Goal: Task Accomplishment & Management: Use online tool/utility

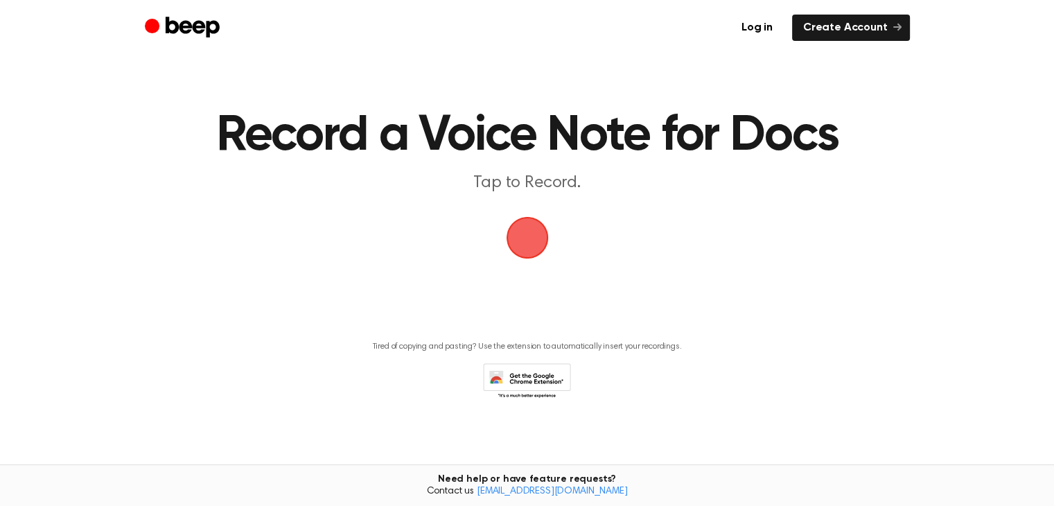
scroll to position [1, 0]
click at [528, 221] on span "button" at bounding box center [527, 236] width 61 height 61
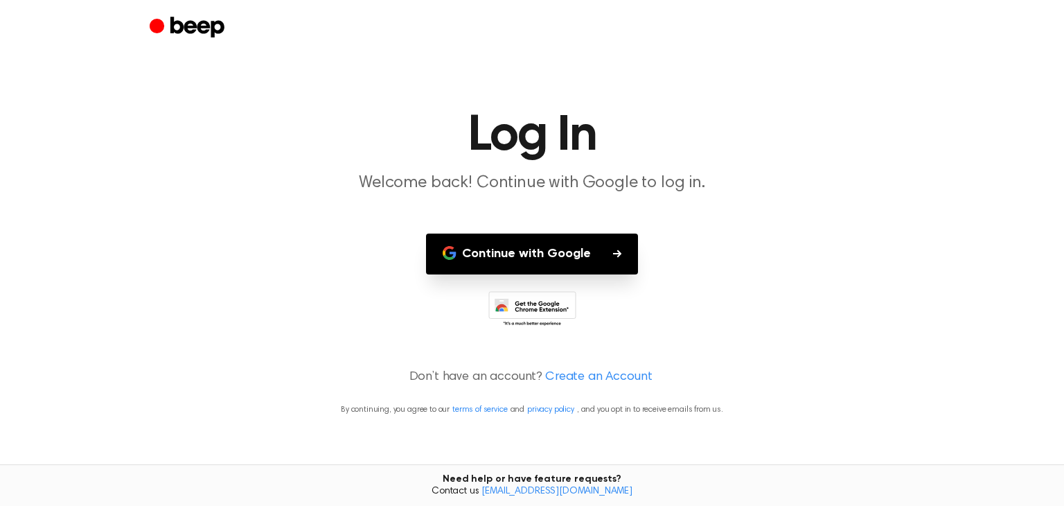
click at [530, 251] on button "Continue with Google" at bounding box center [532, 253] width 212 height 41
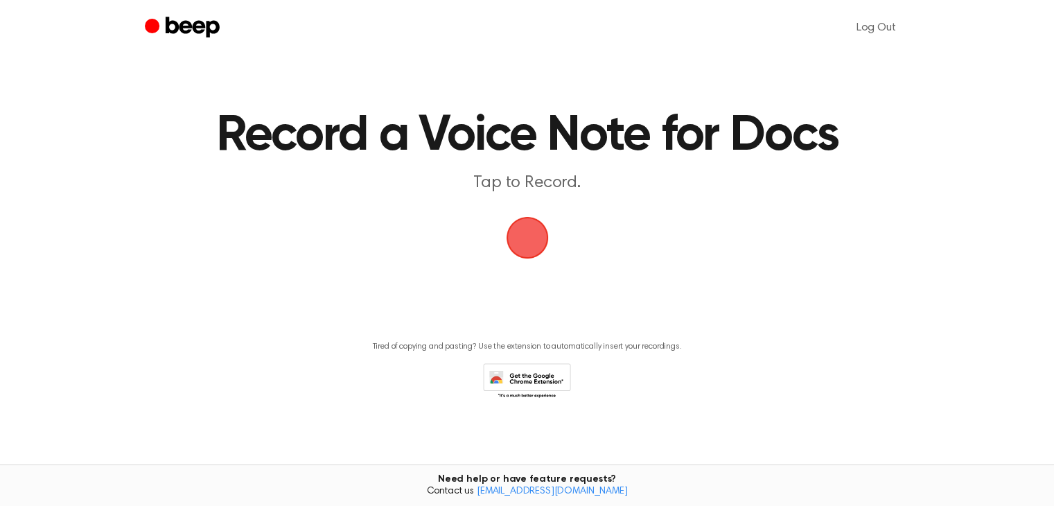
click at [539, 242] on span "button" at bounding box center [527, 238] width 50 height 50
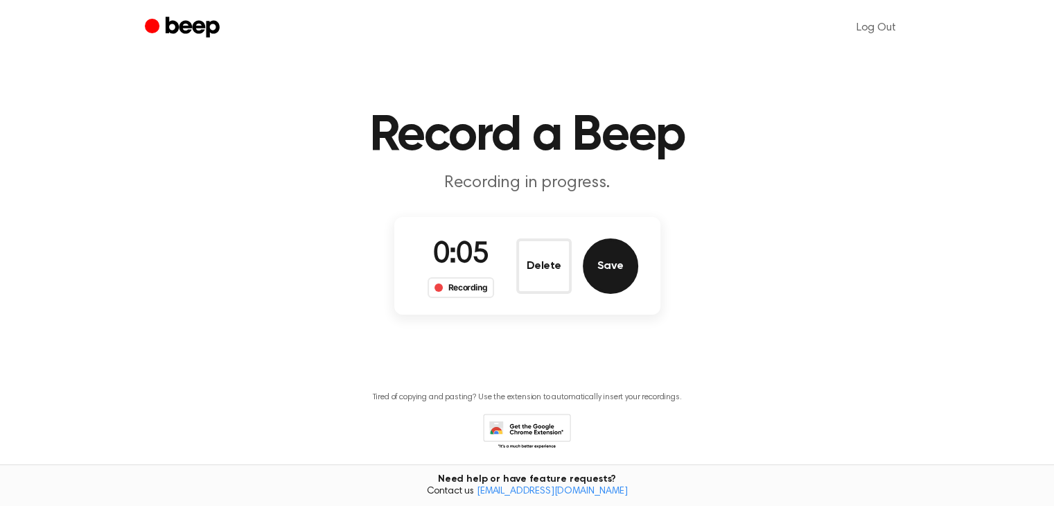
click at [593, 261] on button "Save" at bounding box center [610, 265] width 55 height 55
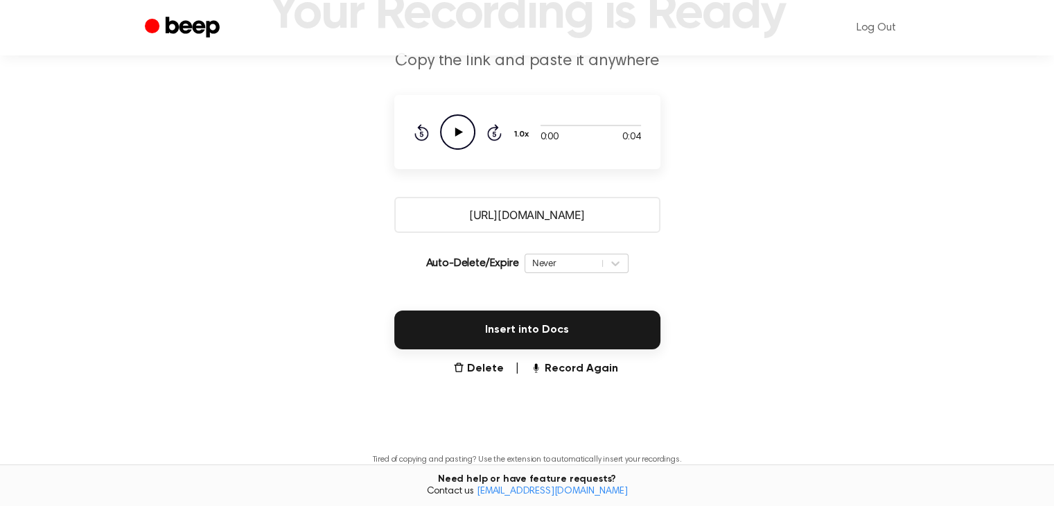
scroll to position [157, 0]
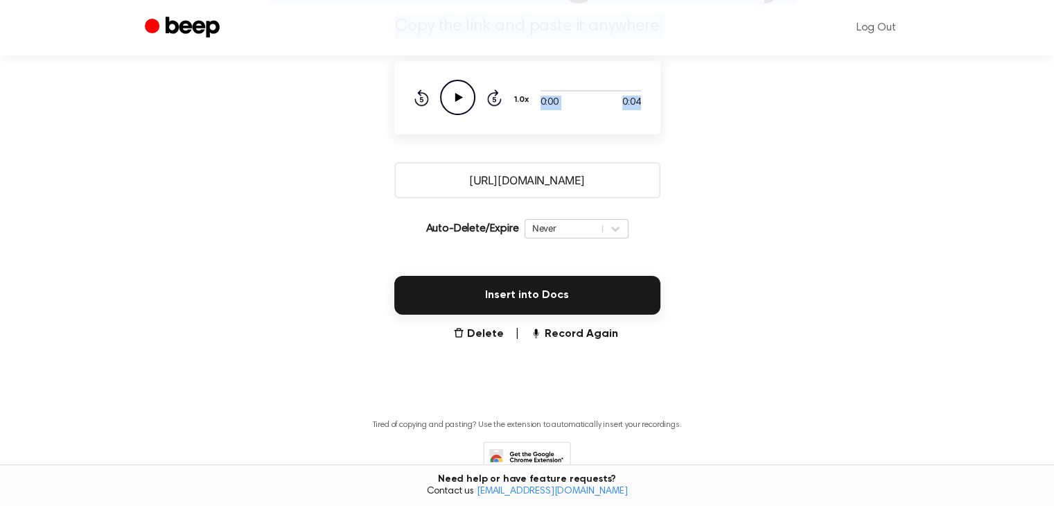
drag, startPoint x: 884, startPoint y: 27, endPoint x: 962, endPoint y: 2, distance: 81.5
click at [962, 2] on div "Log Out Your Recording is Ready Copy the link and paste it anywhere 0:00 0:04 Y…" at bounding box center [527, 213] width 1054 height 741
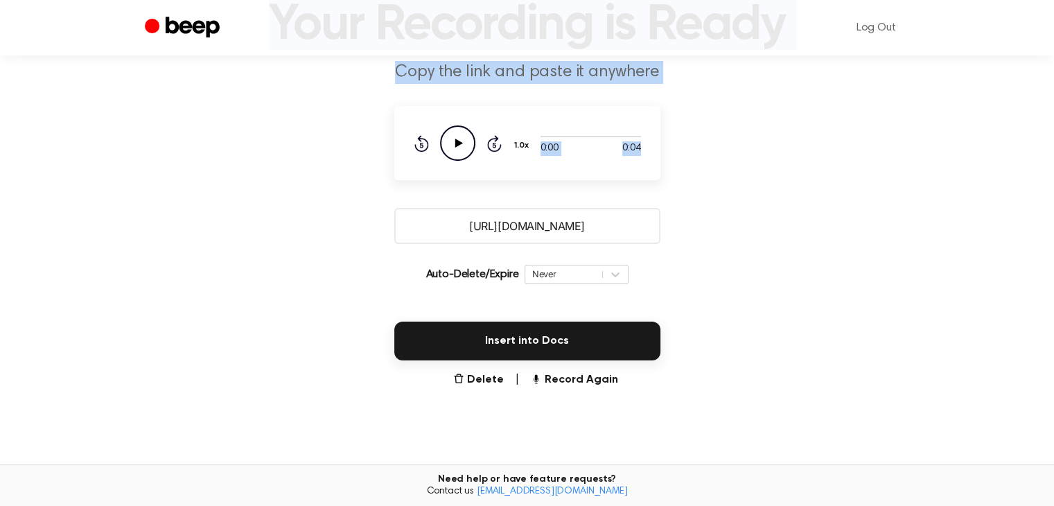
click at [804, 153] on main "Your Recording is Ready Copy the link and paste it anywhere 0:00 0:04 Your brow…" at bounding box center [527, 226] width 1054 height 675
